Goal: Task Accomplishment & Management: Use online tool/utility

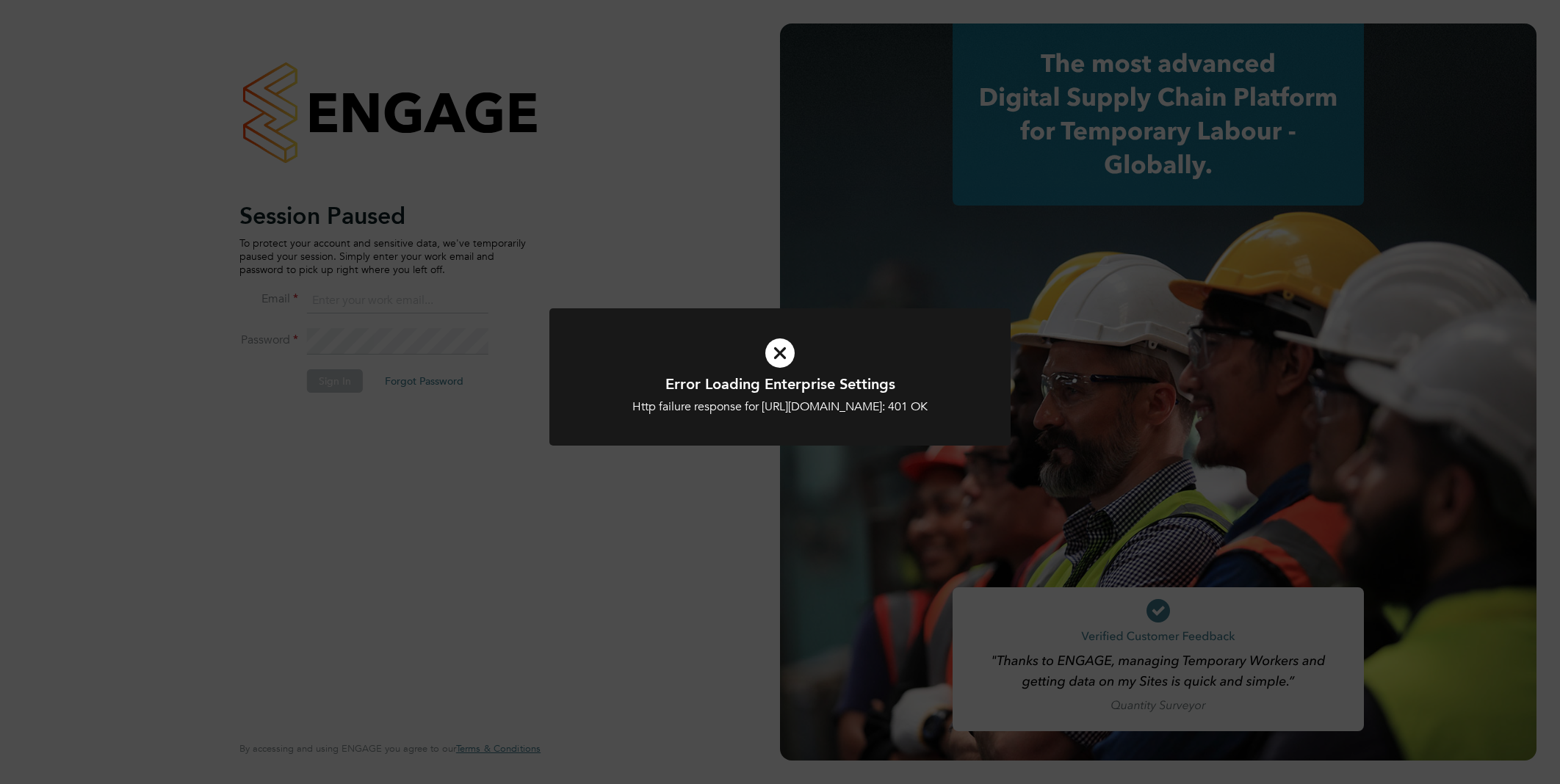
type input "vistry@caval.co.uk"
drag, startPoint x: 0, startPoint y: 0, endPoint x: 340, endPoint y: 621, distance: 708.0
click at [346, 746] on div "Error Loading Enterprise Settings Http failure response for https://caval.app.e…" at bounding box center [780, 392] width 1560 height 784
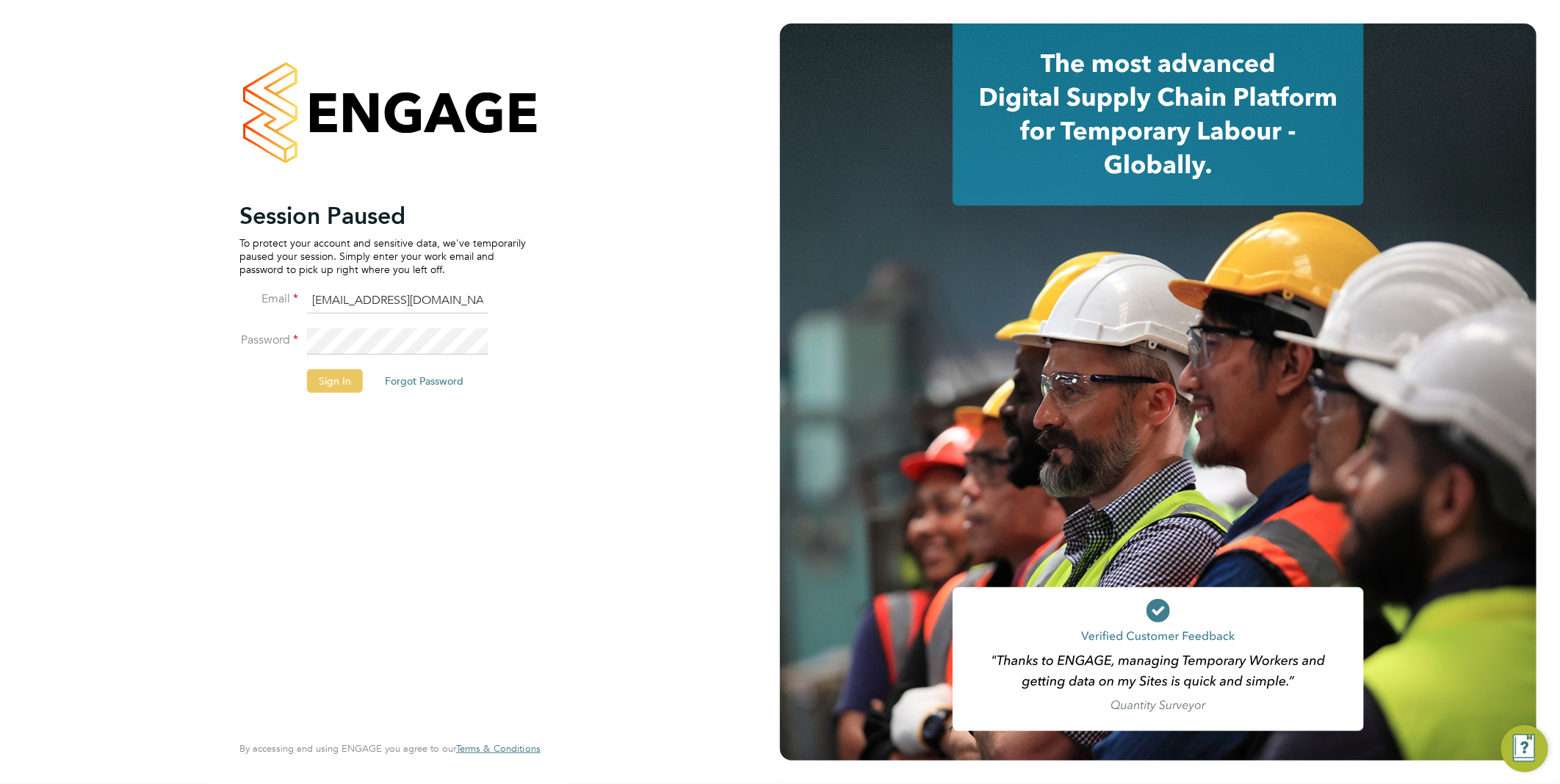
click at [333, 382] on button "Sign In" at bounding box center [334, 381] width 56 height 24
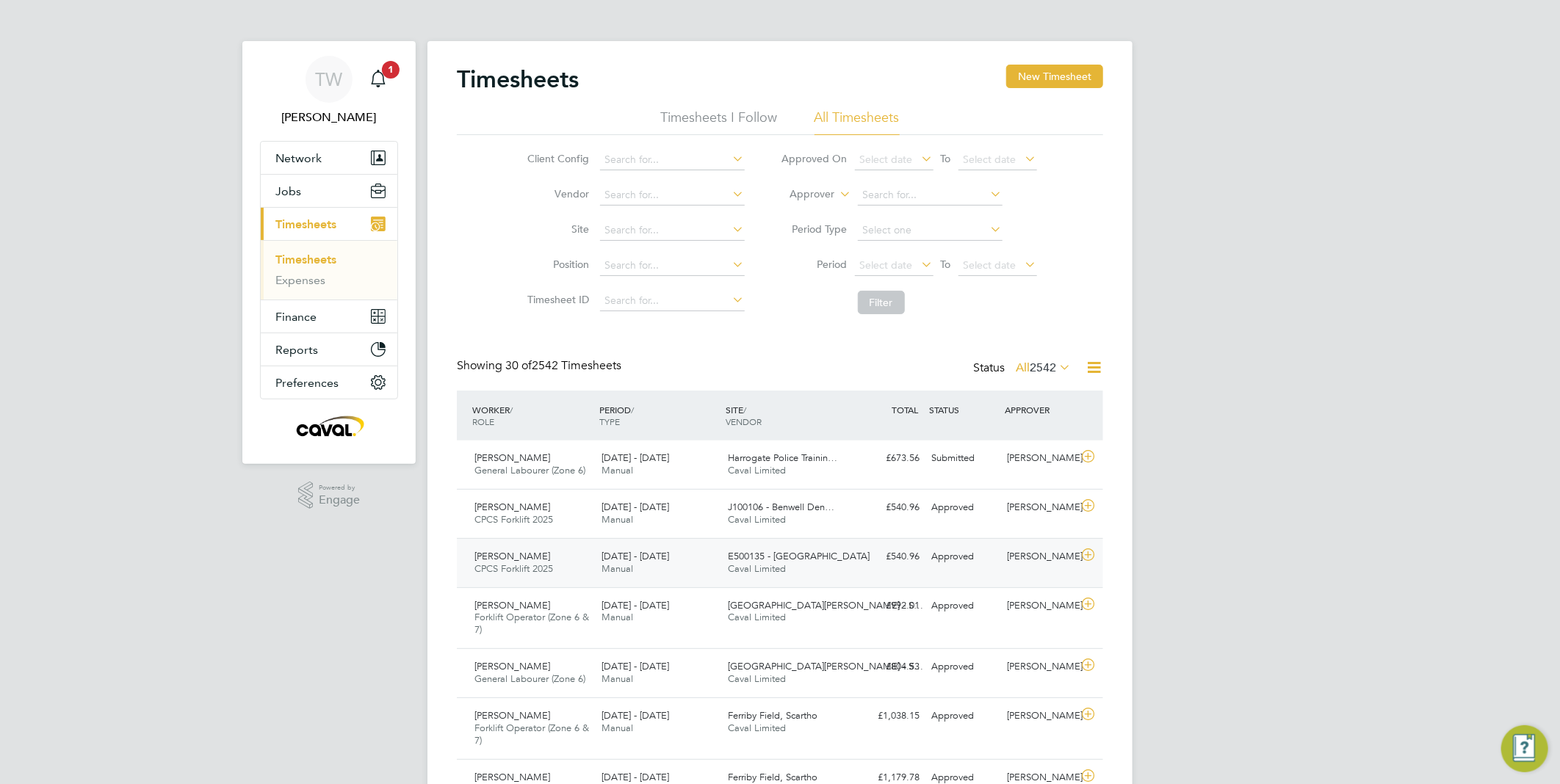
click at [743, 562] on div "E500135 - Spencerbeck Caval Limited" at bounding box center [786, 563] width 127 height 37
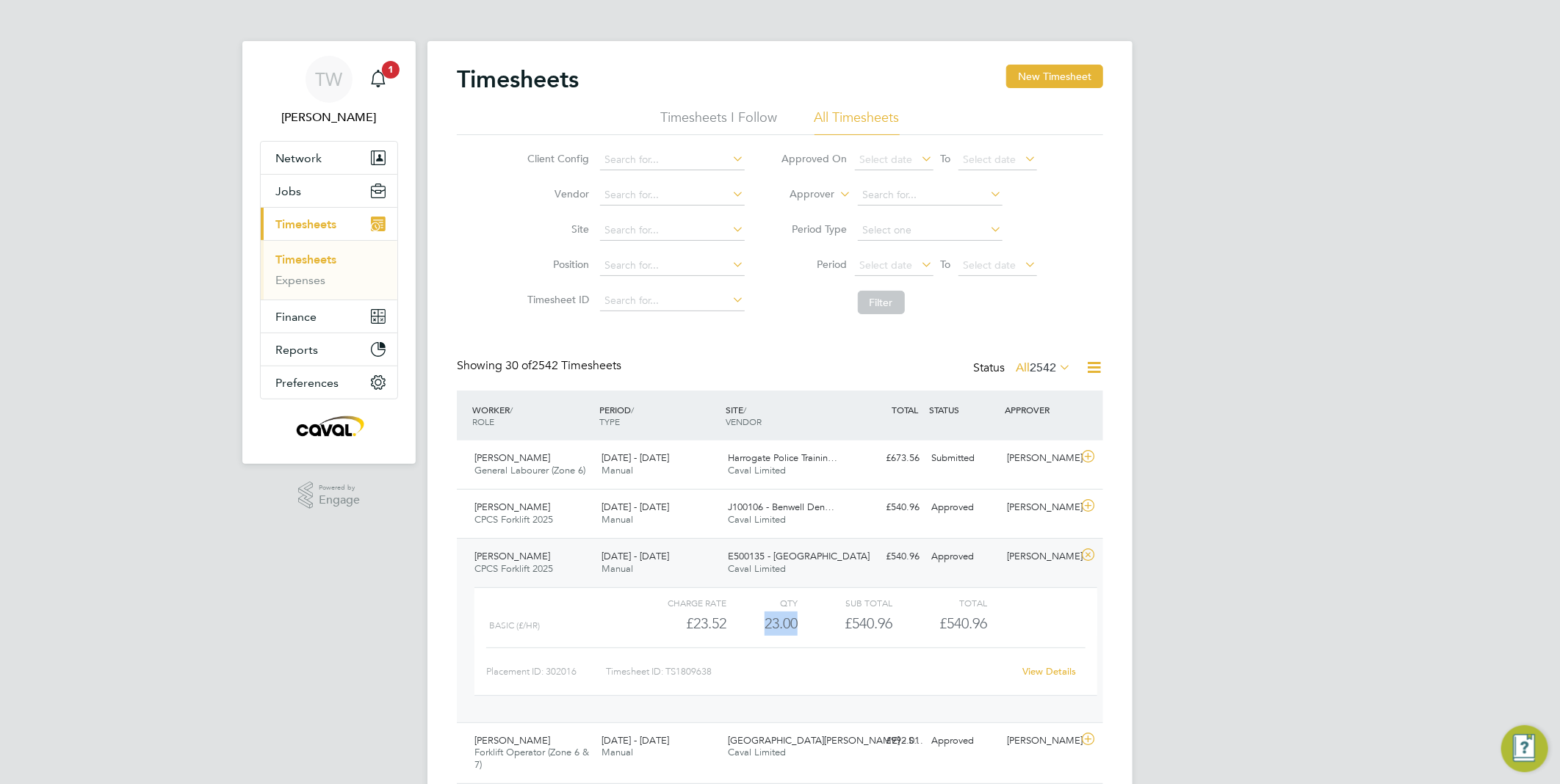
drag, startPoint x: 797, startPoint y: 621, endPoint x: 754, endPoint y: 616, distance: 43.3
click at [754, 616] on div "Basic (£/HR) £23.52 23 23.00 23 £540.96 £540.96" at bounding box center [785, 624] width 623 height 24
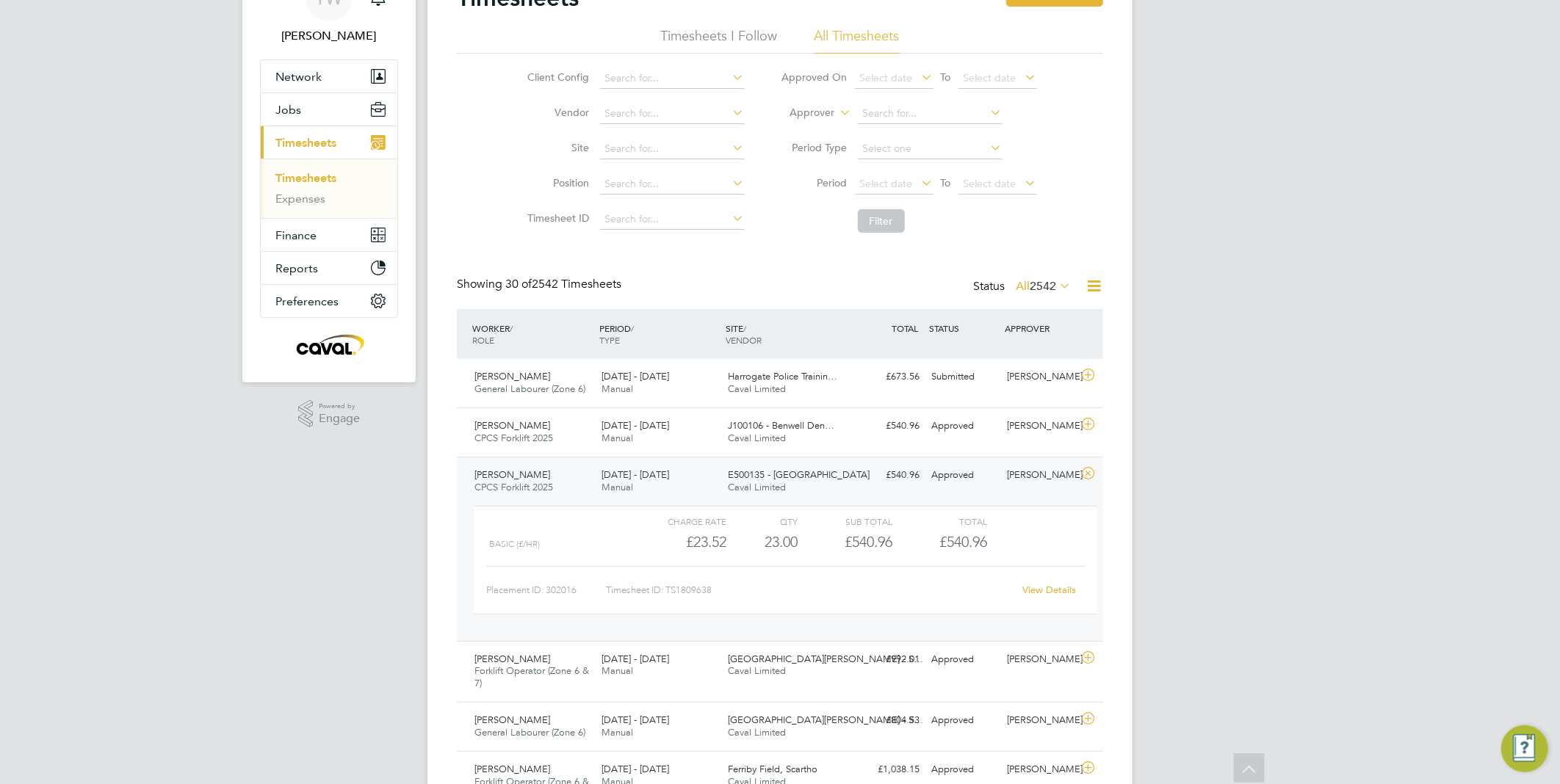
drag, startPoint x: 810, startPoint y: 487, endPoint x: 448, endPoint y: 494, distance: 362.1
drag, startPoint x: 482, startPoint y: 485, endPoint x: 995, endPoint y: 488, distance: 513.0
click at [993, 487] on div "[PERSON_NAME] CPCS Forklift 2025 [DATE] - [DATE] [DATE] - [DATE] Manual E500135…" at bounding box center [780, 548] width 646 height 184
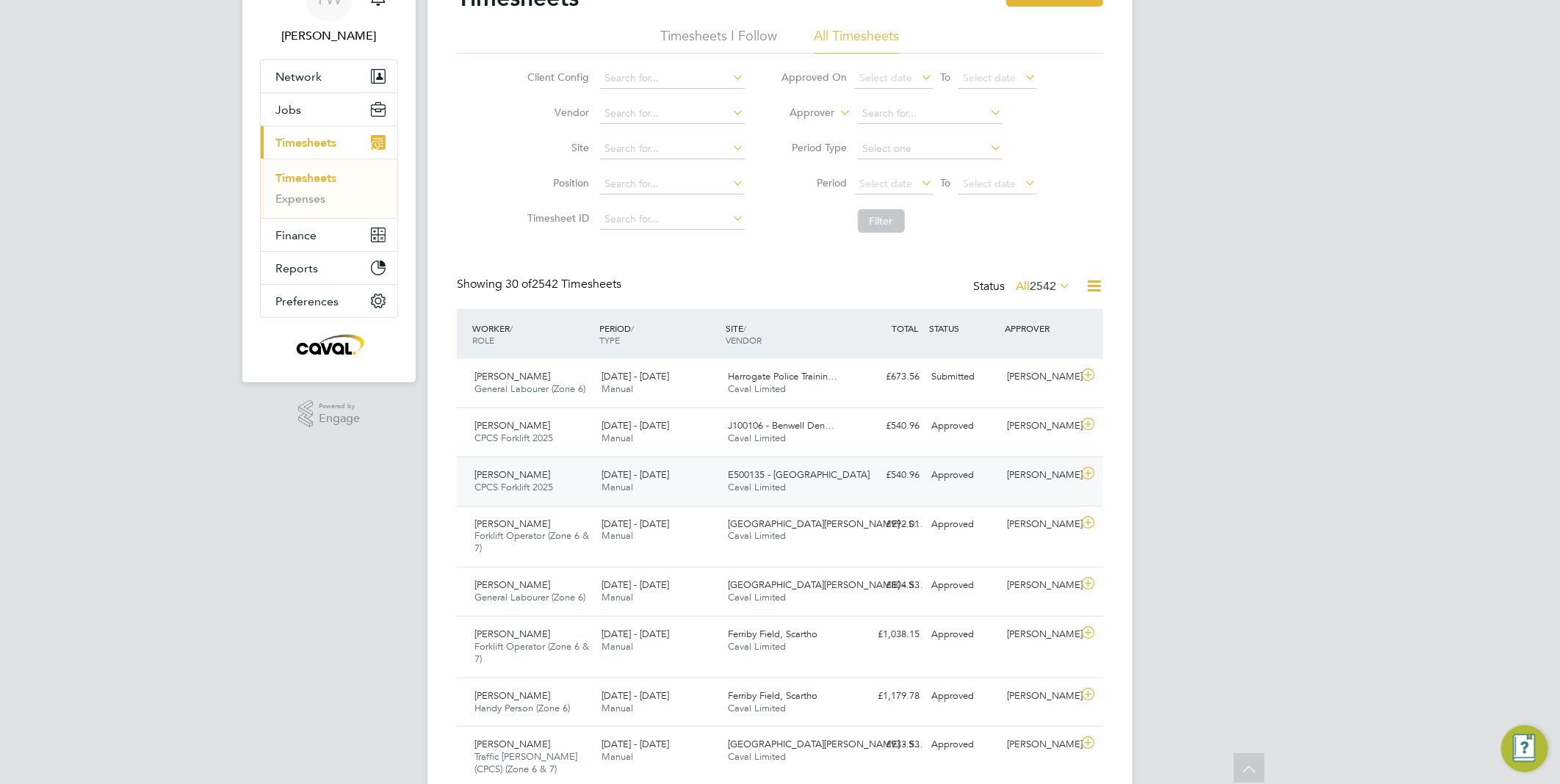
click at [1051, 485] on div "[PERSON_NAME]" at bounding box center [1039, 475] width 76 height 24
